Goal: Information Seeking & Learning: Find specific page/section

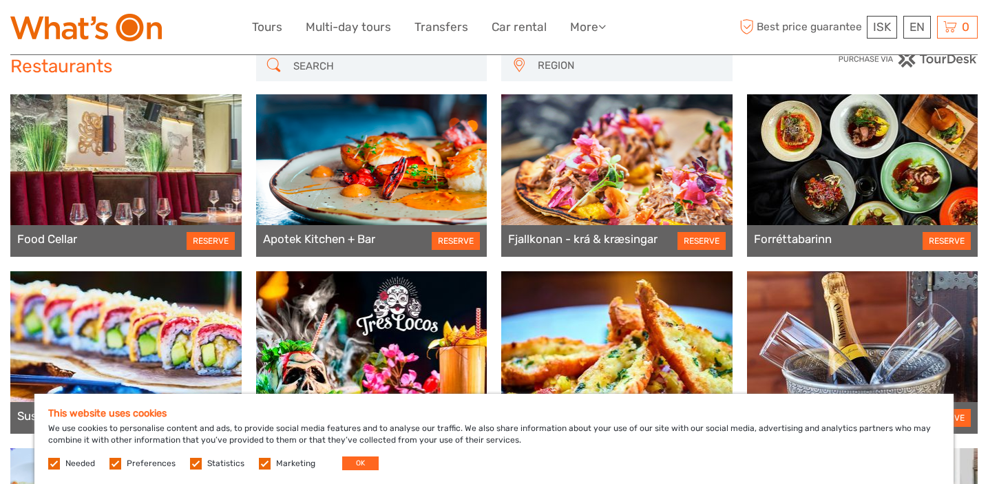
scroll to position [12, 0]
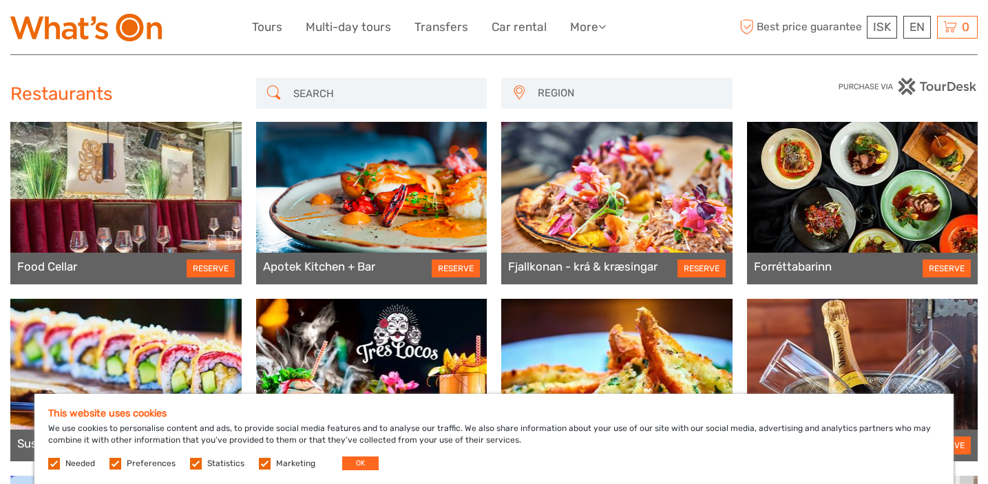
click at [114, 466] on label at bounding box center [115, 464] width 12 height 12
click at [0, 0] on input "checkbox" at bounding box center [0, 0] width 0 height 0
click at [194, 459] on label at bounding box center [196, 464] width 12 height 12
click at [0, 0] on input "checkbox" at bounding box center [0, 0] width 0 height 0
click at [259, 463] on label at bounding box center [265, 464] width 12 height 12
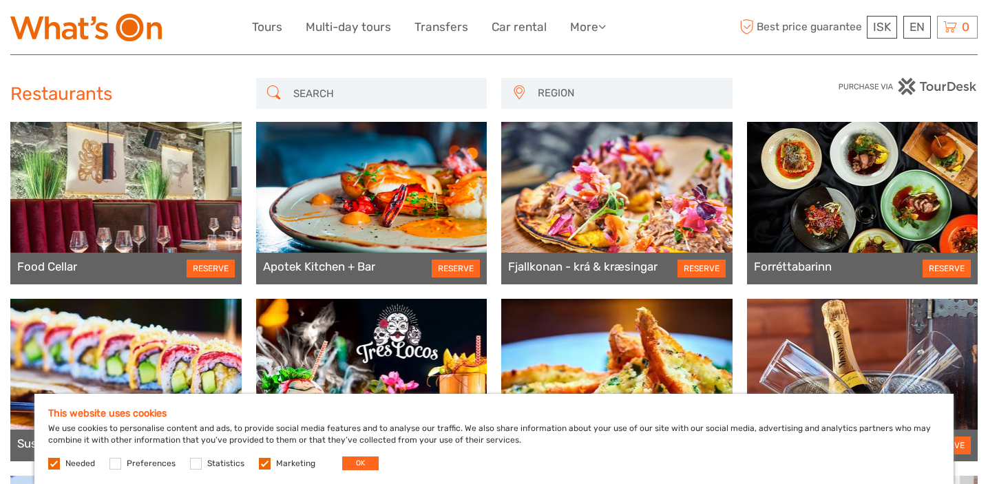
click at [0, 0] on input "checkbox" at bounding box center [0, 0] width 0 height 0
click at [359, 462] on button "OK" at bounding box center [360, 463] width 36 height 14
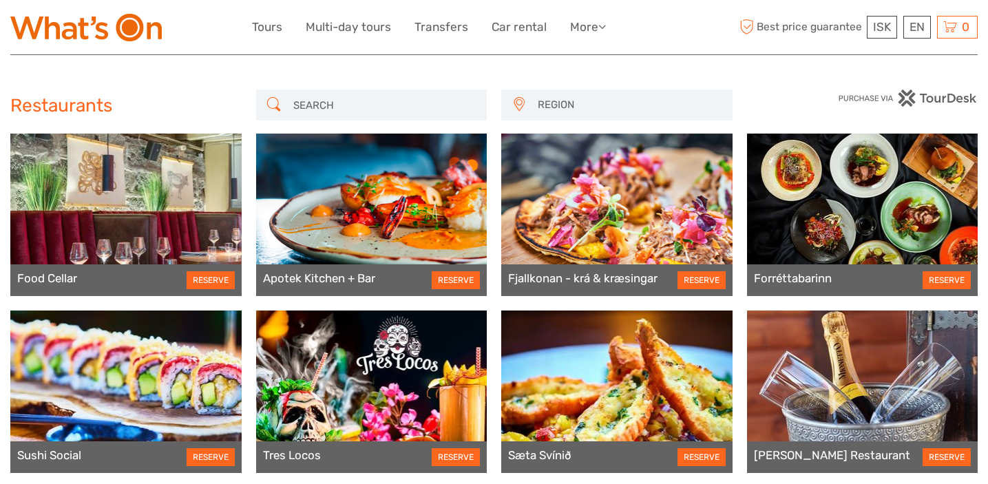
scroll to position [0, 0]
click at [323, 106] on input "search" at bounding box center [384, 105] width 193 height 24
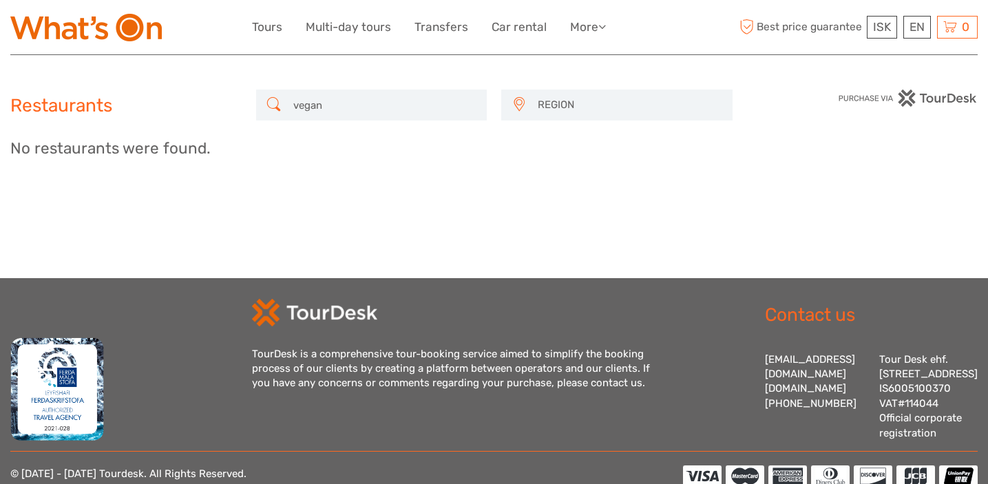
type input "vegan"
click at [357, 115] on input "vegan" at bounding box center [384, 105] width 193 height 24
click at [555, 110] on span "REGION" at bounding box center [628, 105] width 194 height 23
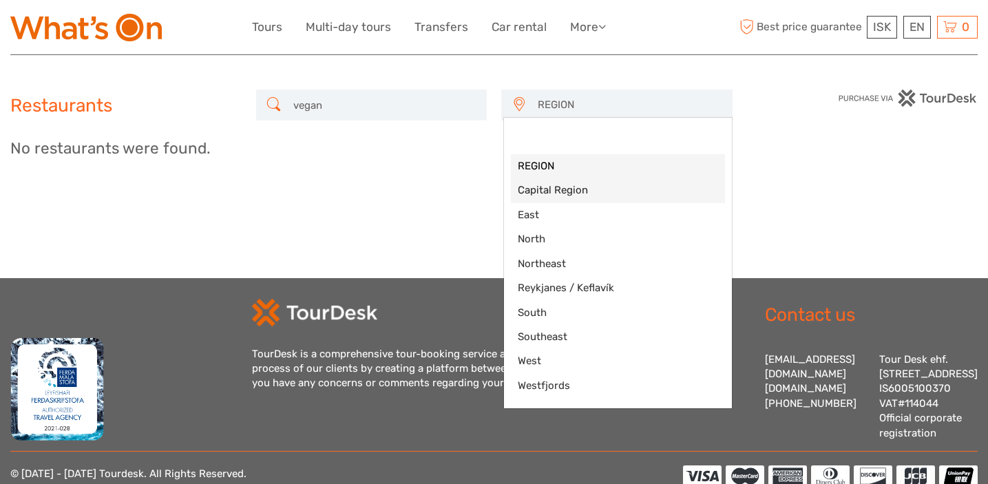
click at [557, 188] on span "Capital Region" at bounding box center [618, 190] width 200 height 14
select select "3"
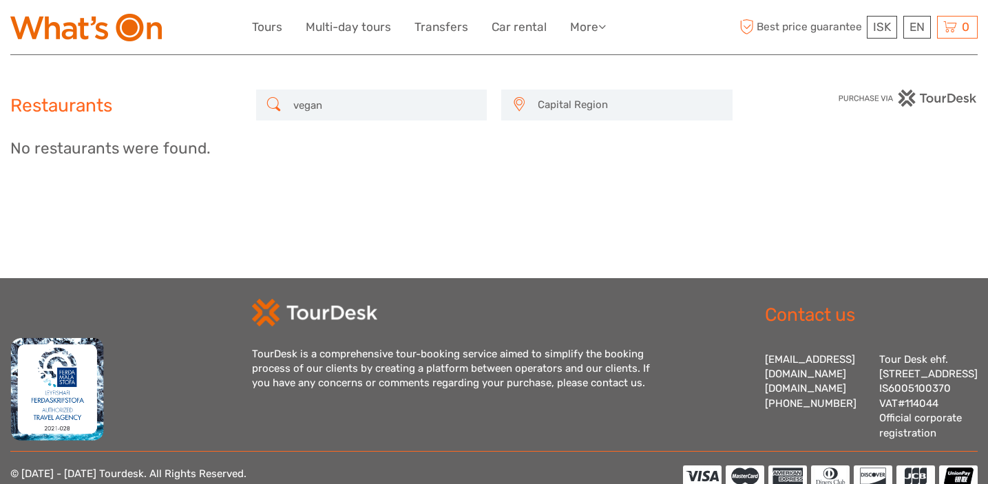
click at [418, 138] on div "No restaurants were found." at bounding box center [493, 154] width 967 height 41
drag, startPoint x: 323, startPoint y: 99, endPoint x: 262, endPoint y: 93, distance: 60.9
click at [262, 93] on div "vegan" at bounding box center [371, 104] width 231 height 31
type input "fish"
